Goal: Transaction & Acquisition: Purchase product/service

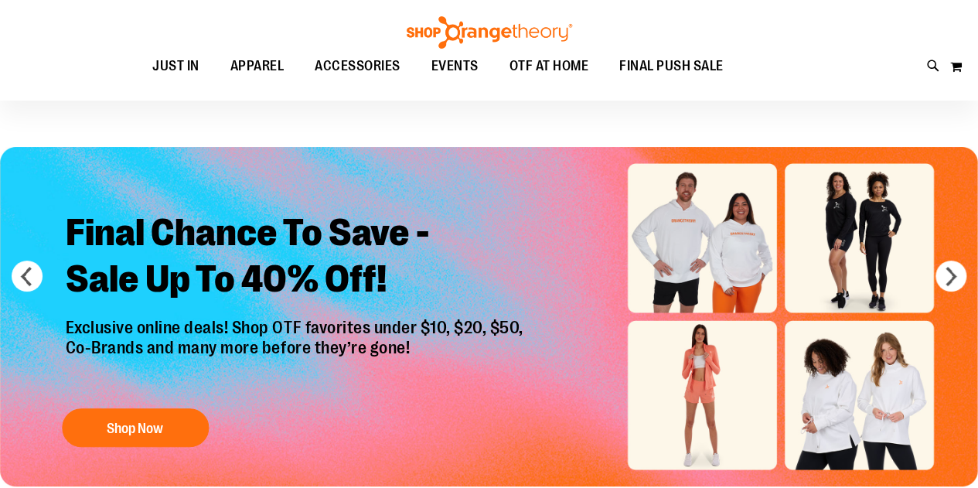
scroll to position [11, 0]
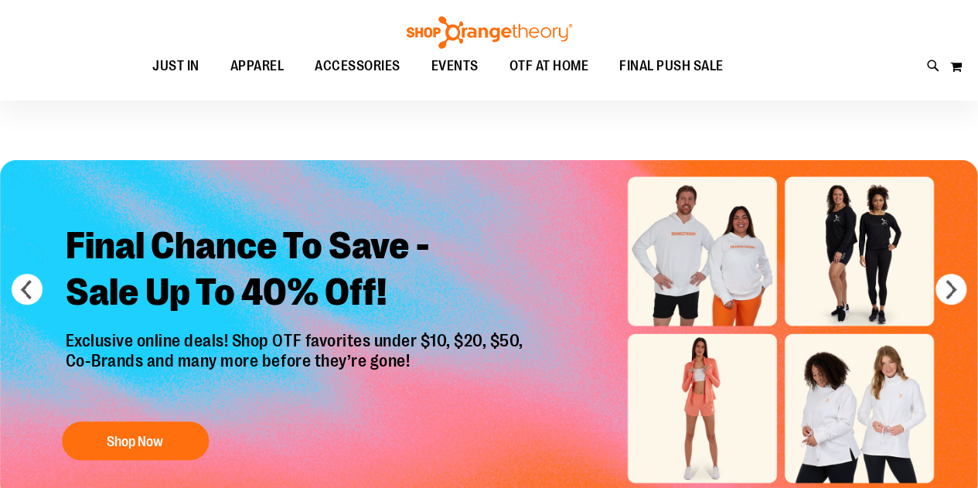
type input "**********"
click at [947, 295] on button "next" at bounding box center [950, 289] width 31 height 31
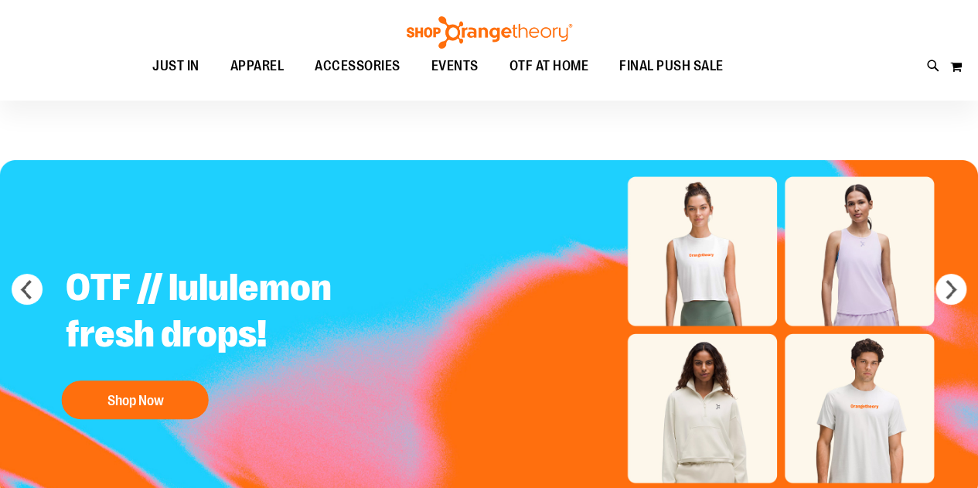
click at [939, 299] on img "Slide 2 of 6" at bounding box center [489, 329] width 978 height 339
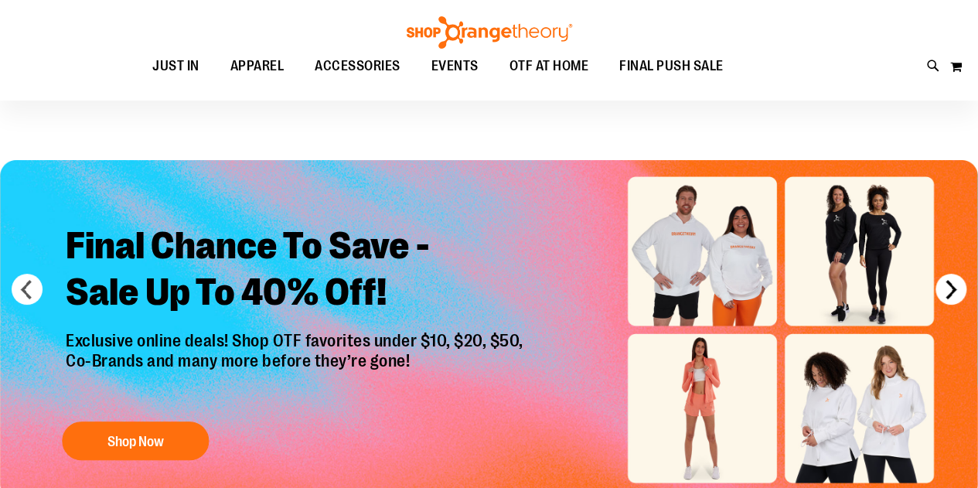
click at [949, 295] on button "next" at bounding box center [950, 289] width 31 height 31
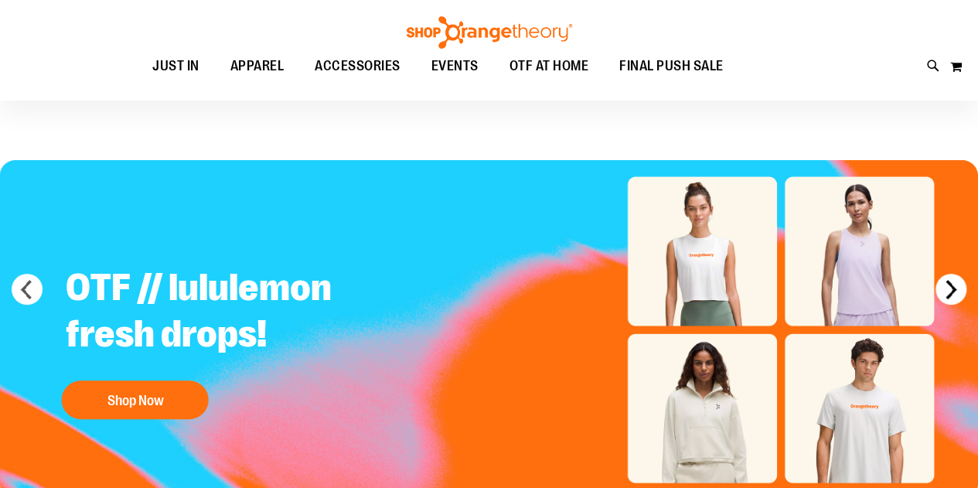
click at [945, 298] on button "next" at bounding box center [950, 289] width 31 height 31
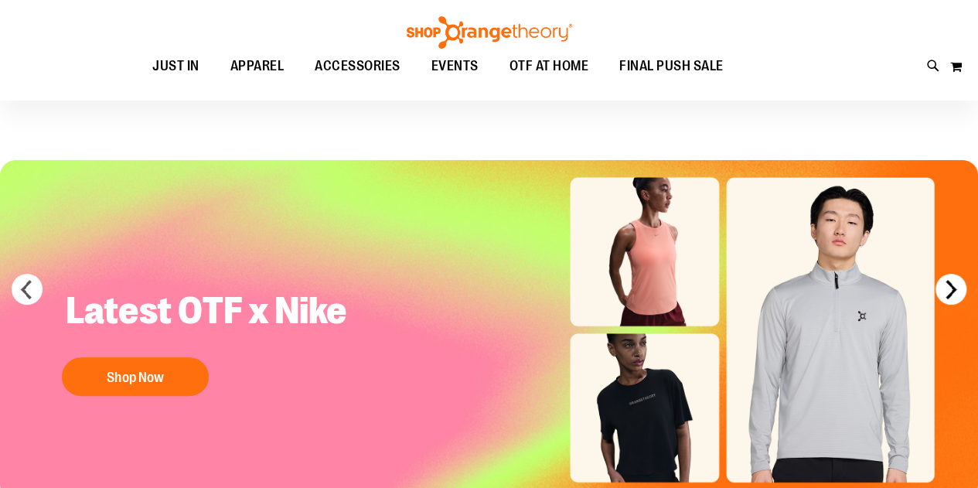
click at [943, 295] on button "next" at bounding box center [950, 289] width 31 height 31
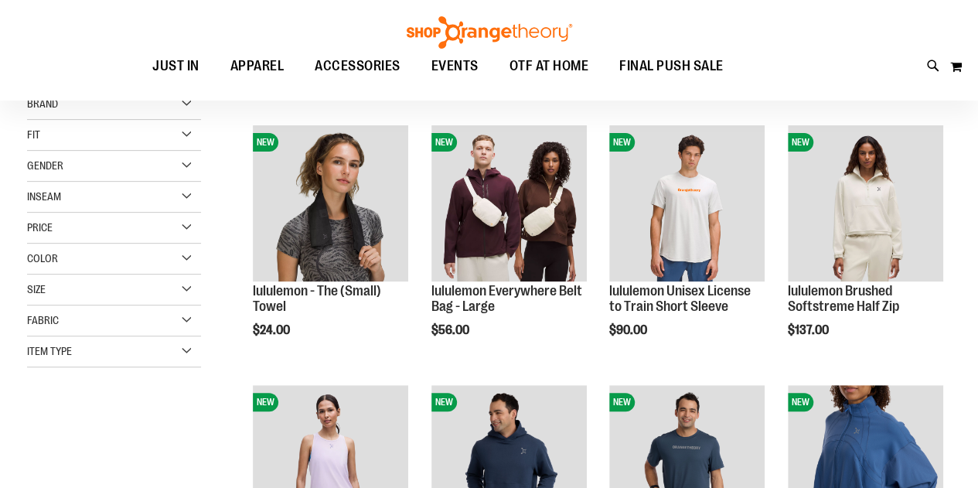
scroll to position [190, 0]
type input "**********"
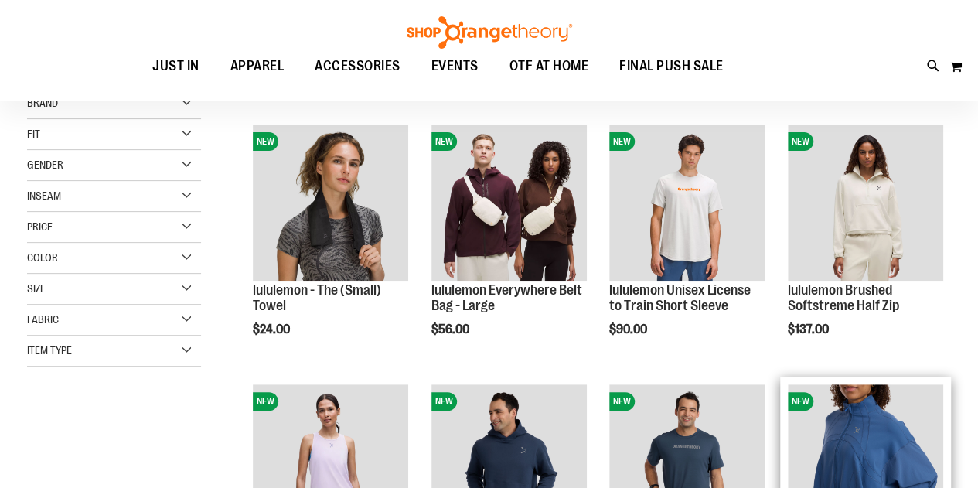
click at [905, 397] on img "product" at bounding box center [865, 461] width 155 height 155
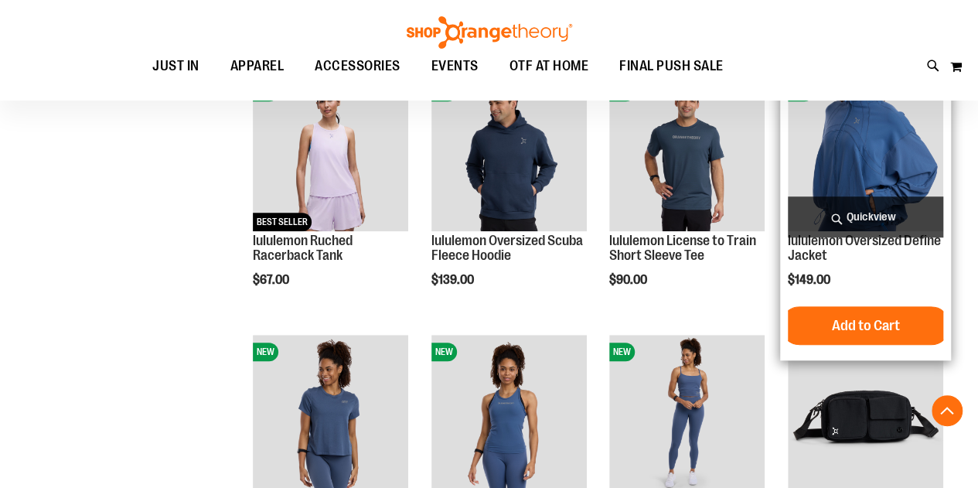
scroll to position [504, 0]
